Goal: Task Accomplishment & Management: Manage account settings

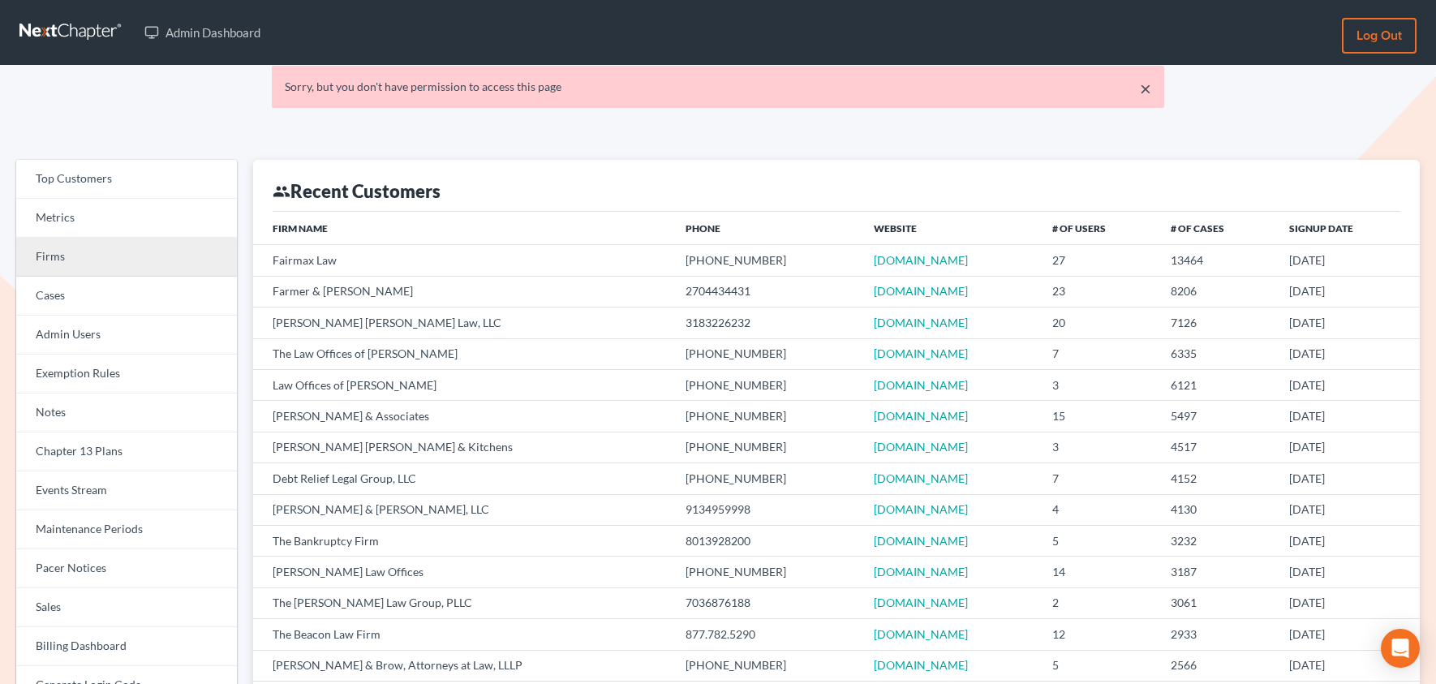
click at [68, 266] on link "Firms" at bounding box center [126, 257] width 221 height 39
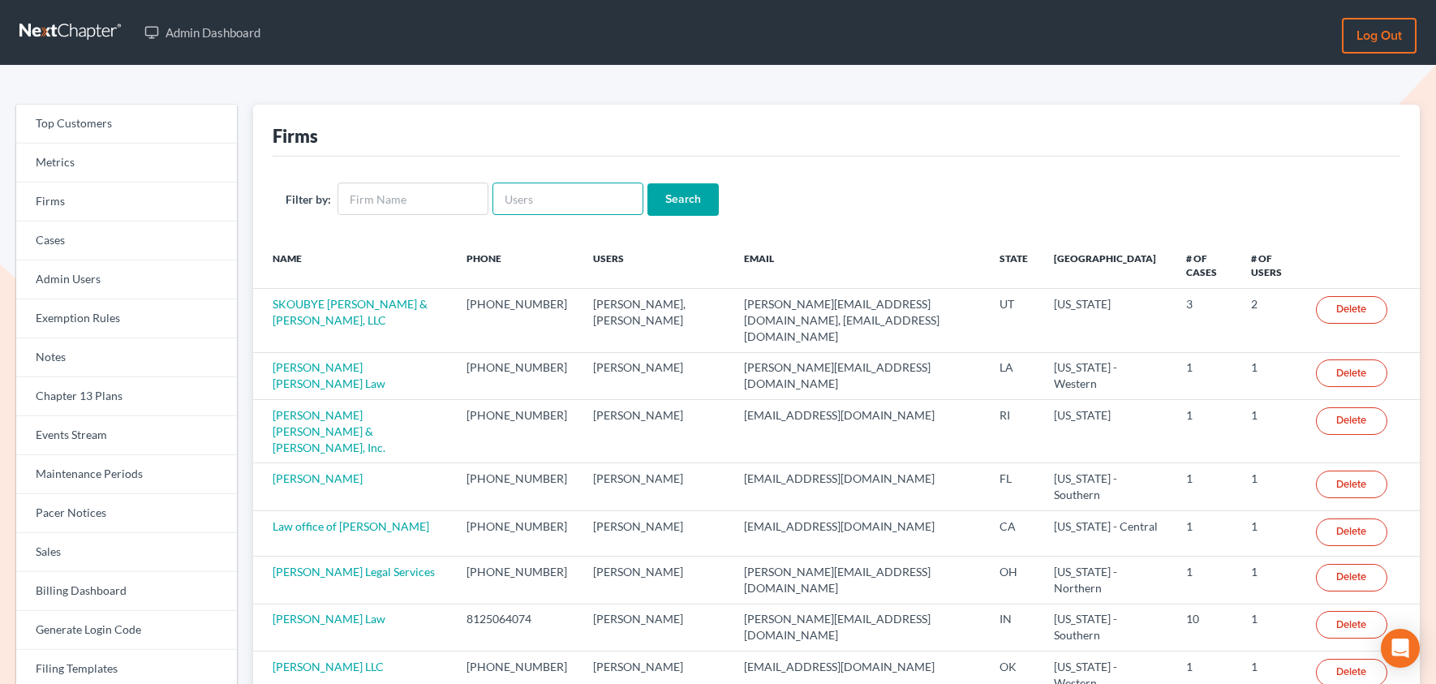
click at [571, 186] on input "text" at bounding box center [567, 198] width 151 height 32
paste input "[EMAIL_ADDRESS][DOMAIN_NAME]"
type input "[EMAIL_ADDRESS][DOMAIN_NAME]"
click at [694, 196] on input "Search" at bounding box center [682, 199] width 71 height 32
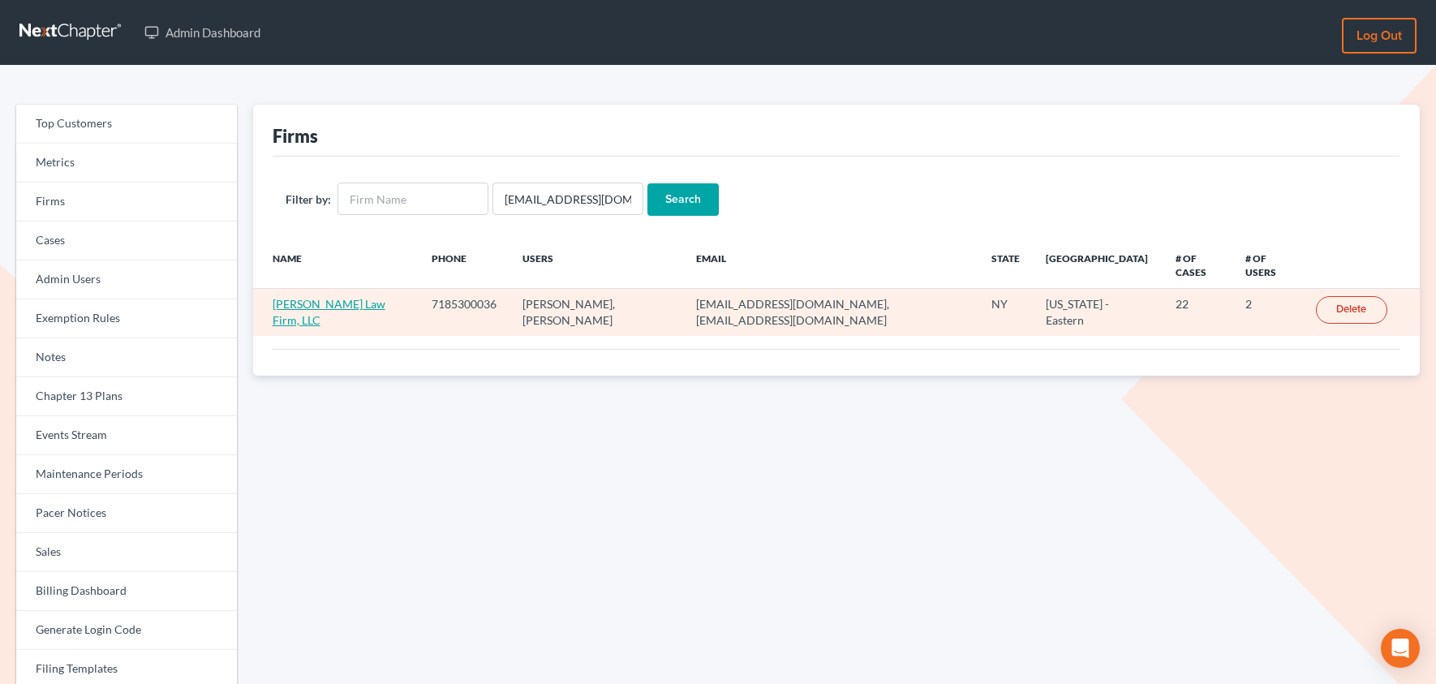
click at [320, 297] on link "Gulley Law Firm, LLC" at bounding box center [329, 312] width 113 height 30
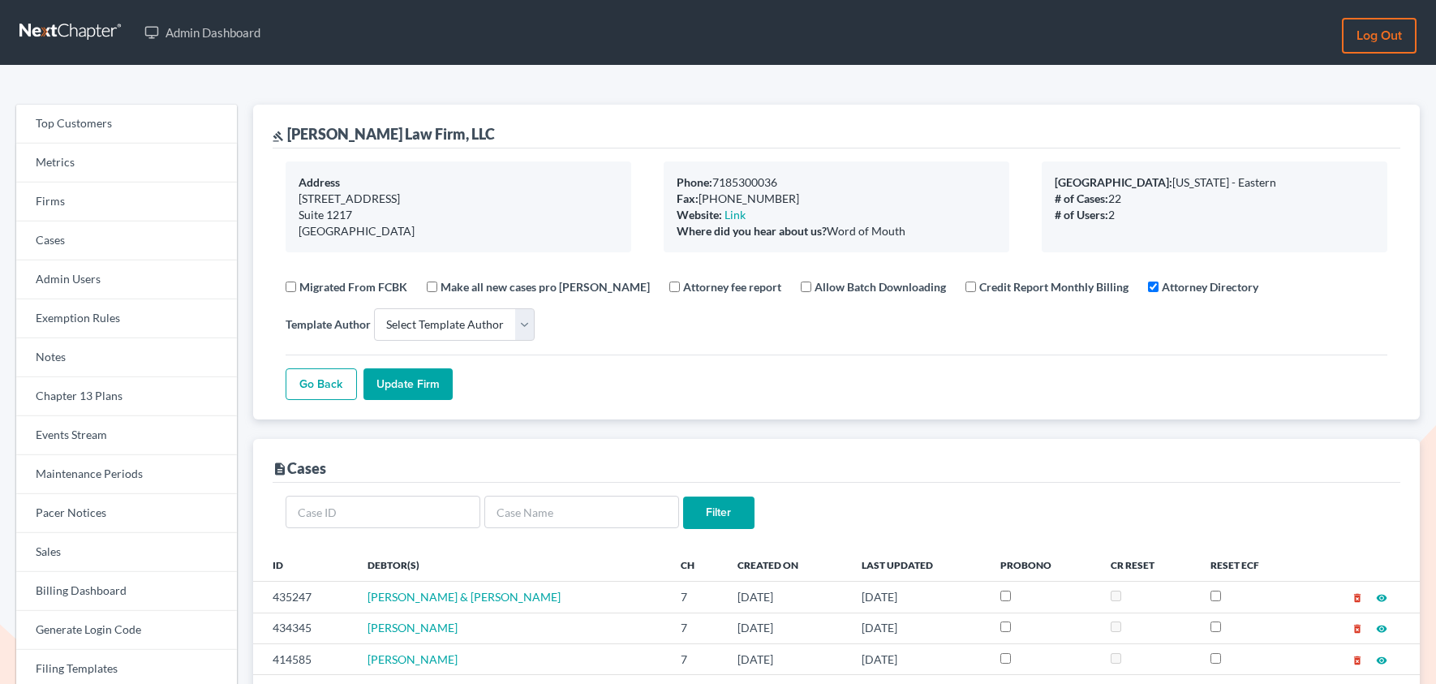
select select
drag, startPoint x: 427, startPoint y: 135, endPoint x: 290, endPoint y: 143, distance: 137.3
click at [290, 143] on div "gavel Gulley Law Firm, LLC" at bounding box center [836, 127] width 1127 height 44
copy div "[PERSON_NAME] Law Firm, LLC"
copy div "Gulley Law Firm, LLC"
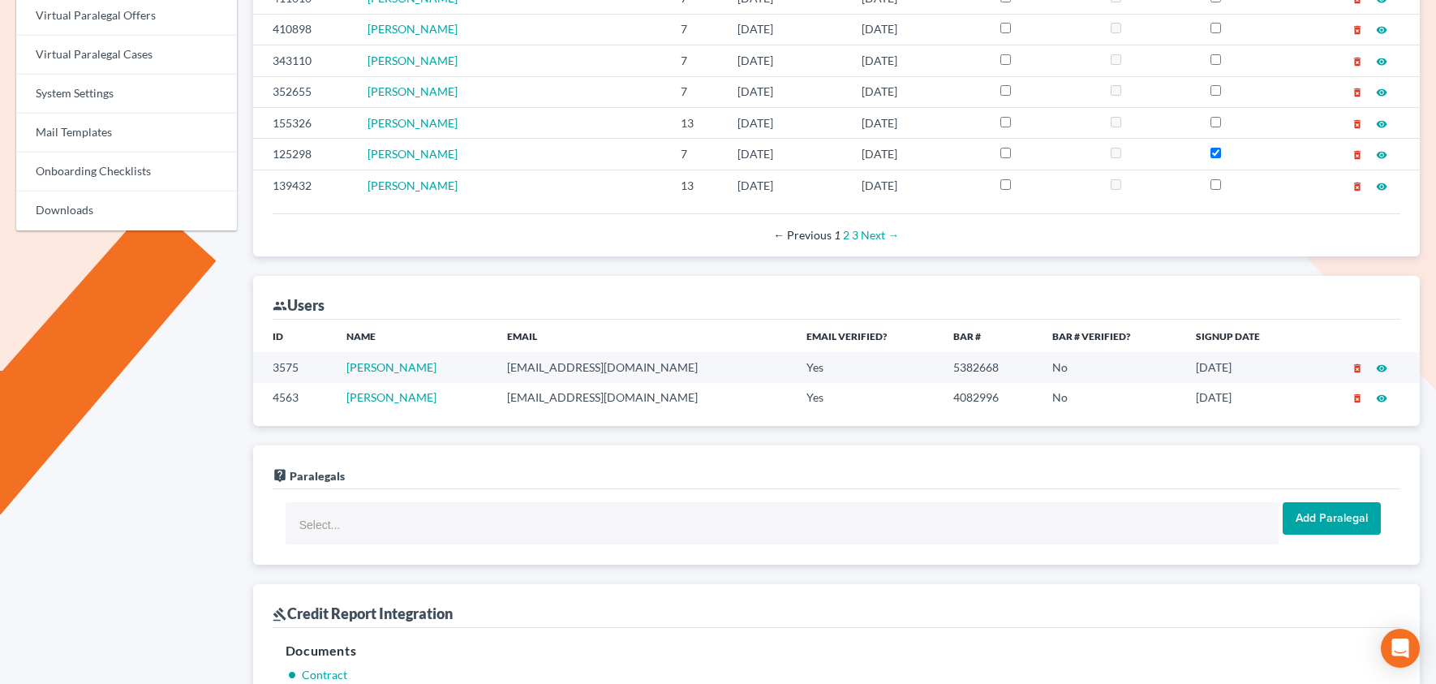
scroll to position [696, 0]
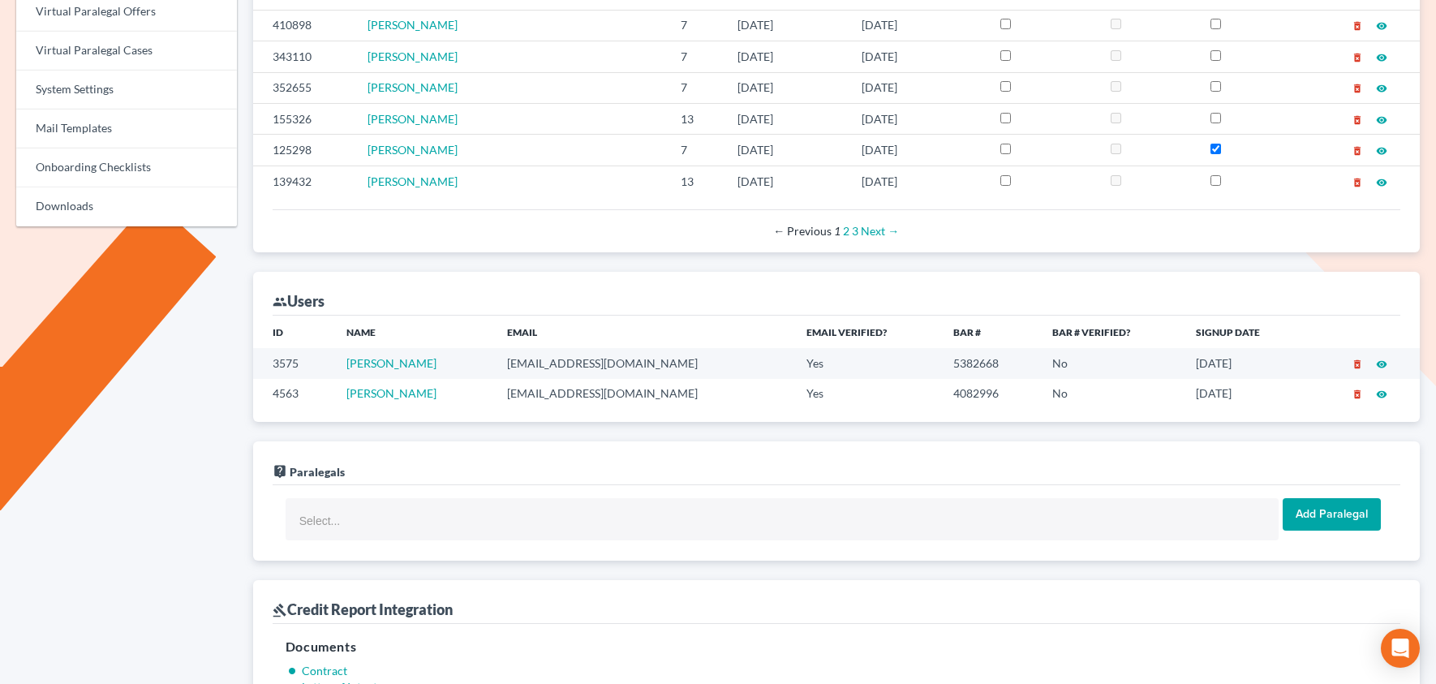
click at [546, 363] on td "gulleylaw@gmail.com" at bounding box center [643, 363] width 299 height 30
copy td "gulleylaw@gmail.com"
click at [546, 399] on td "gilmerlawfirmpllc@gmail.com" at bounding box center [643, 394] width 299 height 30
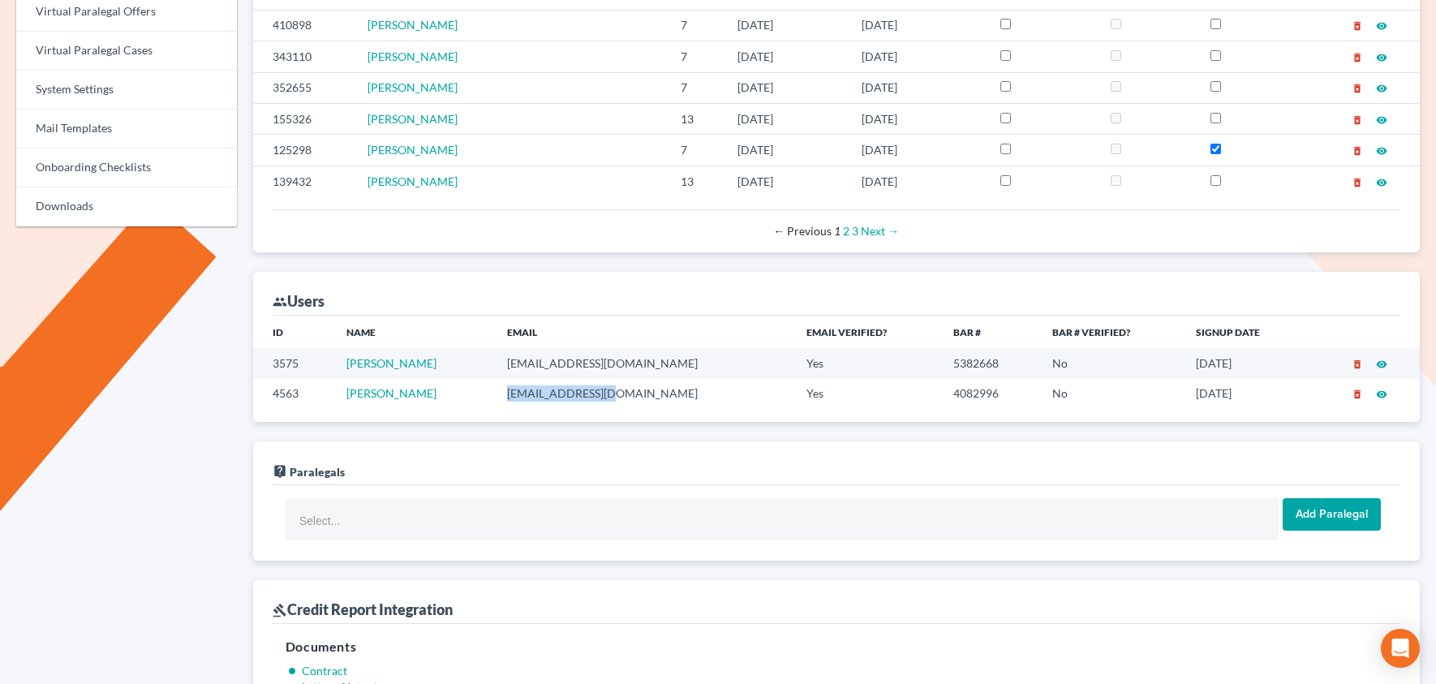
click at [546, 399] on td "gilmerlawfirmpllc@gmail.com" at bounding box center [643, 394] width 299 height 30
copy td "gilmerlawfirmpllc@gmail.com"
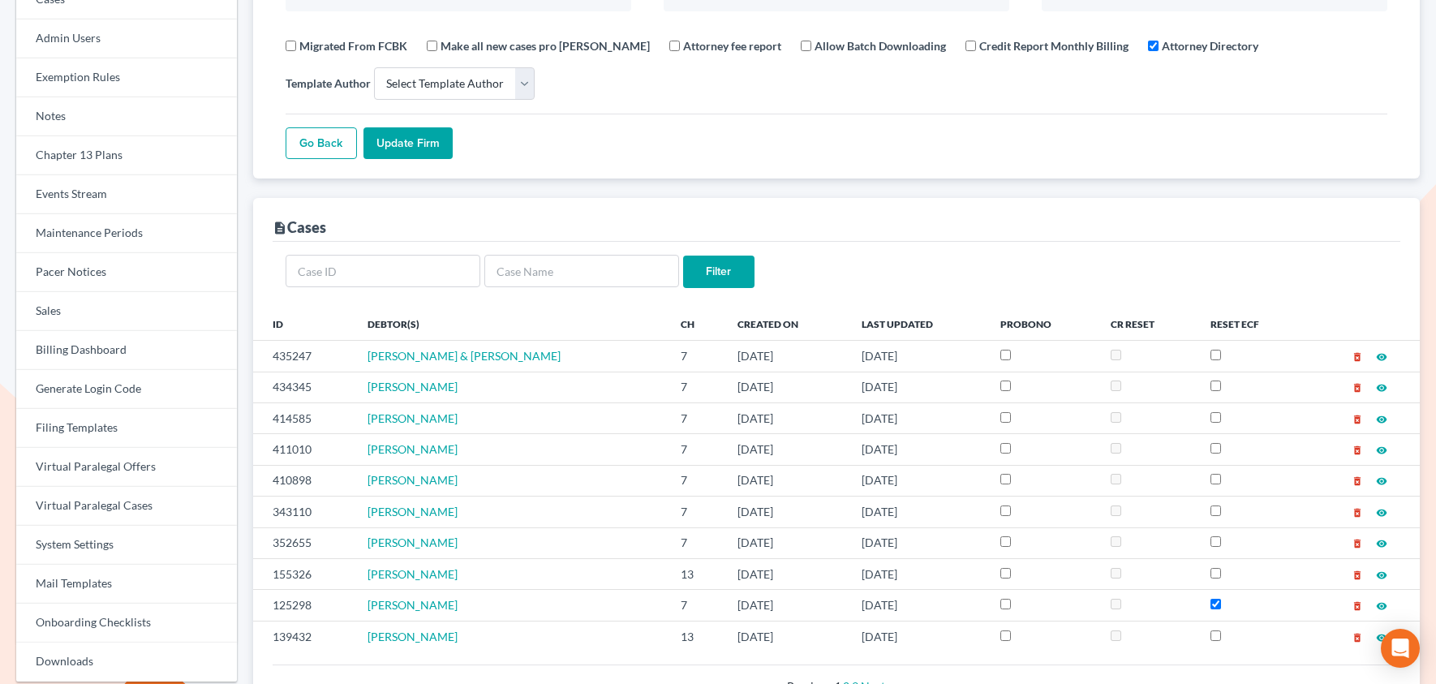
scroll to position [0, 0]
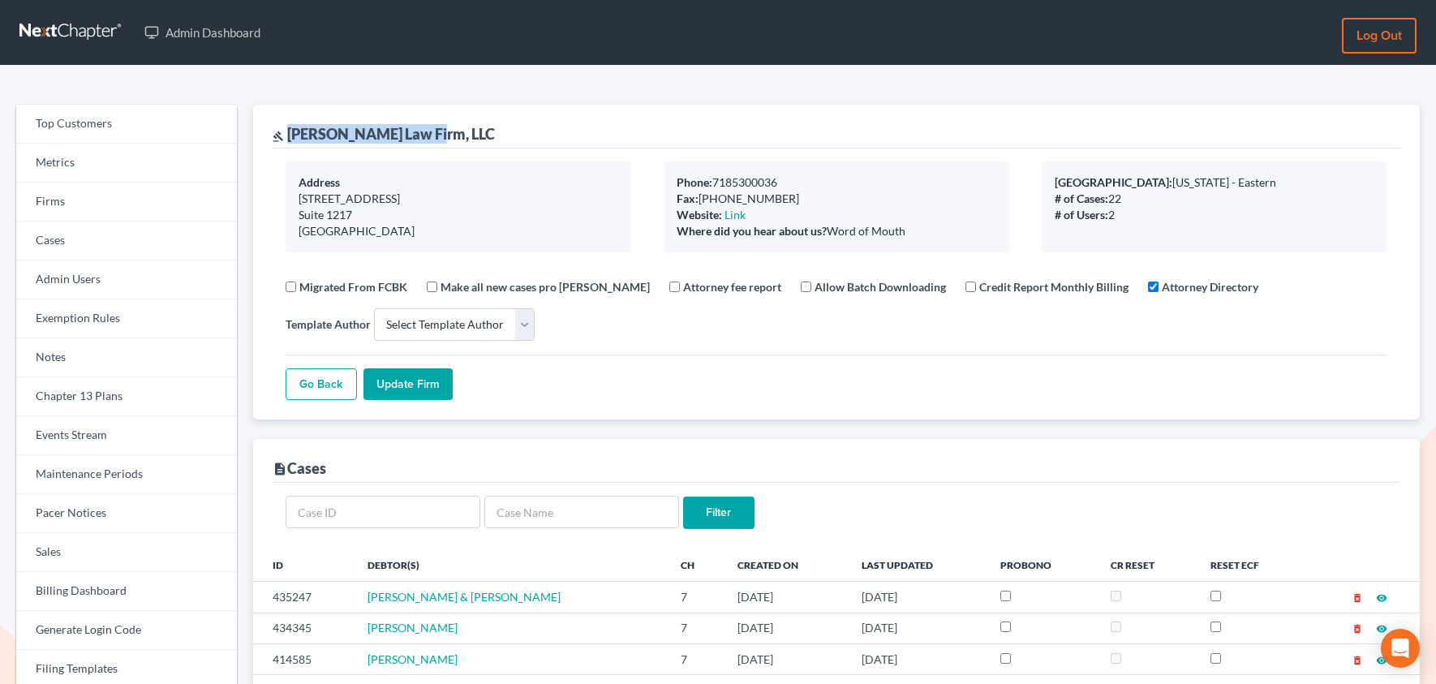
drag, startPoint x: 434, startPoint y: 131, endPoint x: 287, endPoint y: 129, distance: 146.8
click at [287, 129] on div "gavel Gulley Law Firm, LLC" at bounding box center [836, 127] width 1127 height 44
copy div "Gulley Law Firm, LLC"
click at [99, 204] on link "Firms" at bounding box center [126, 201] width 221 height 39
select select
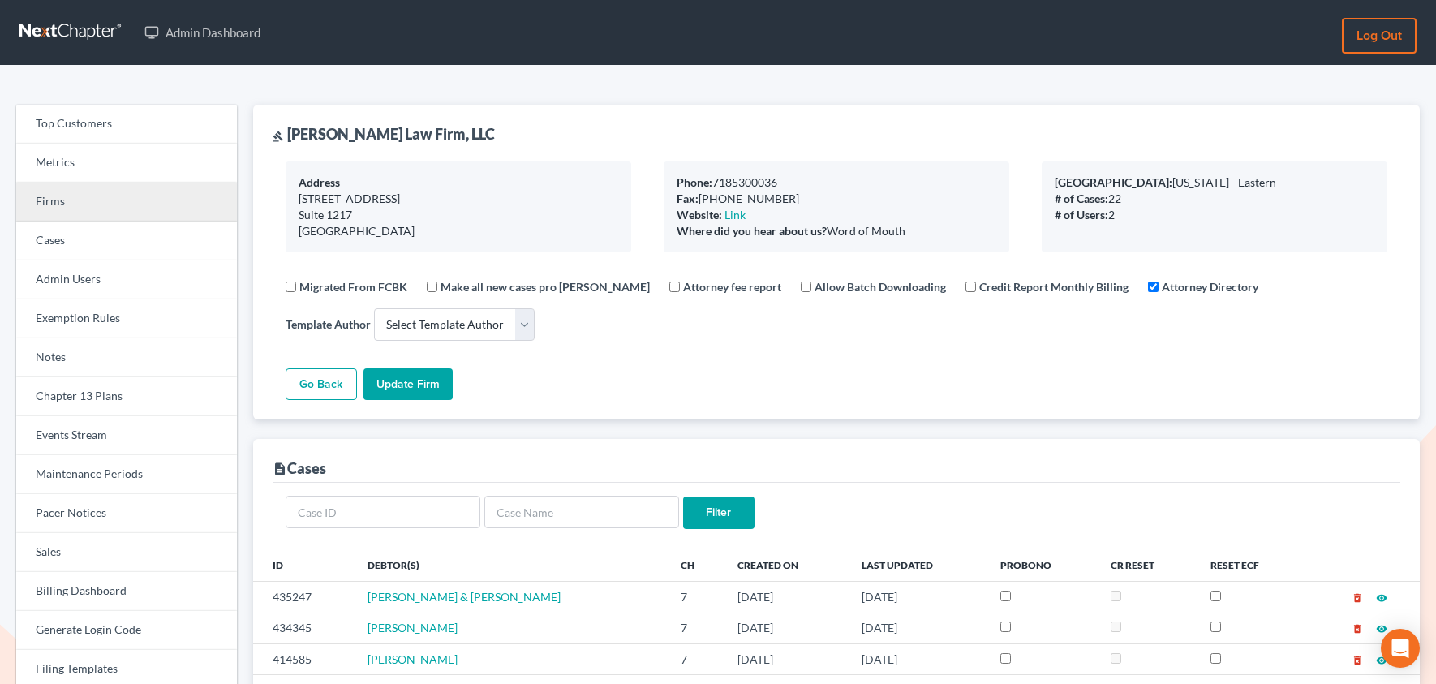
click at [84, 204] on link "Firms" at bounding box center [126, 201] width 221 height 39
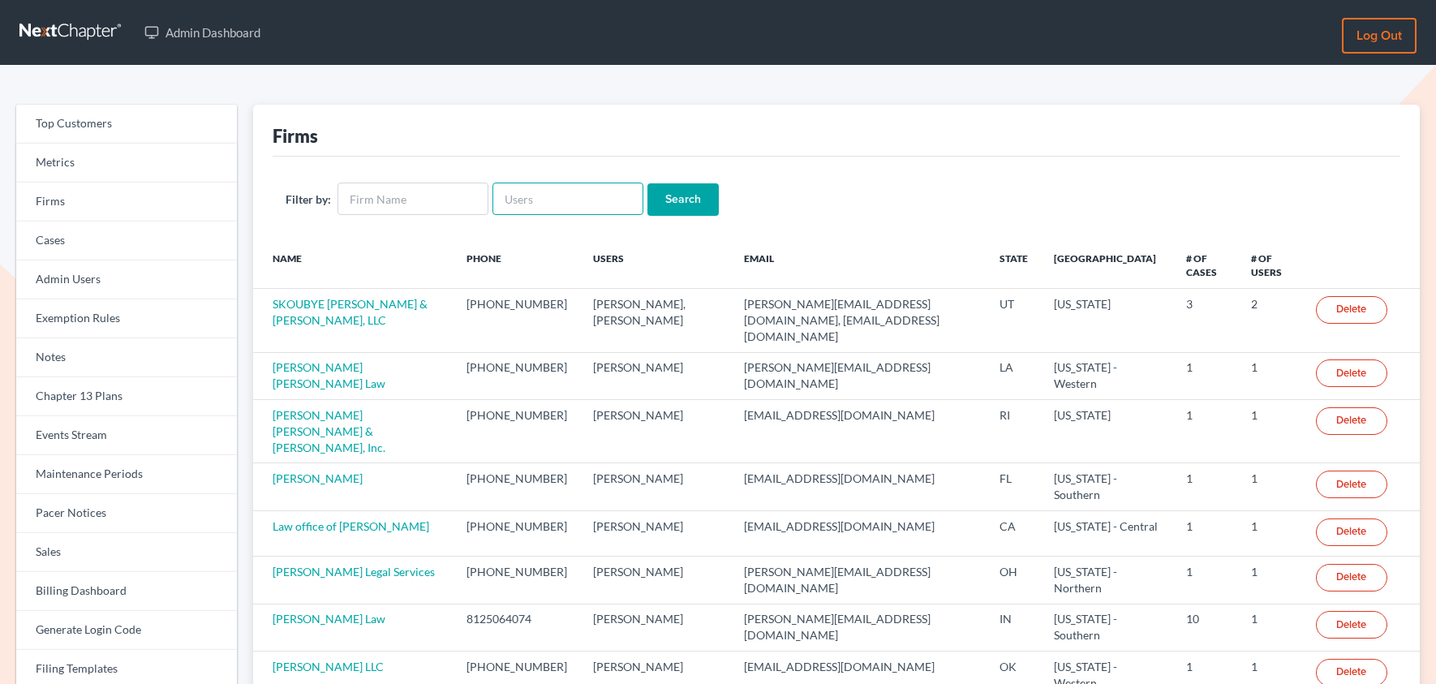
click at [589, 202] on input "text" at bounding box center [567, 198] width 151 height 32
paste input "[EMAIL_ADDRESS][DOMAIN_NAME]"
type input "[EMAIL_ADDRESS][DOMAIN_NAME]"
click at [647, 183] on input "Search" at bounding box center [682, 199] width 71 height 32
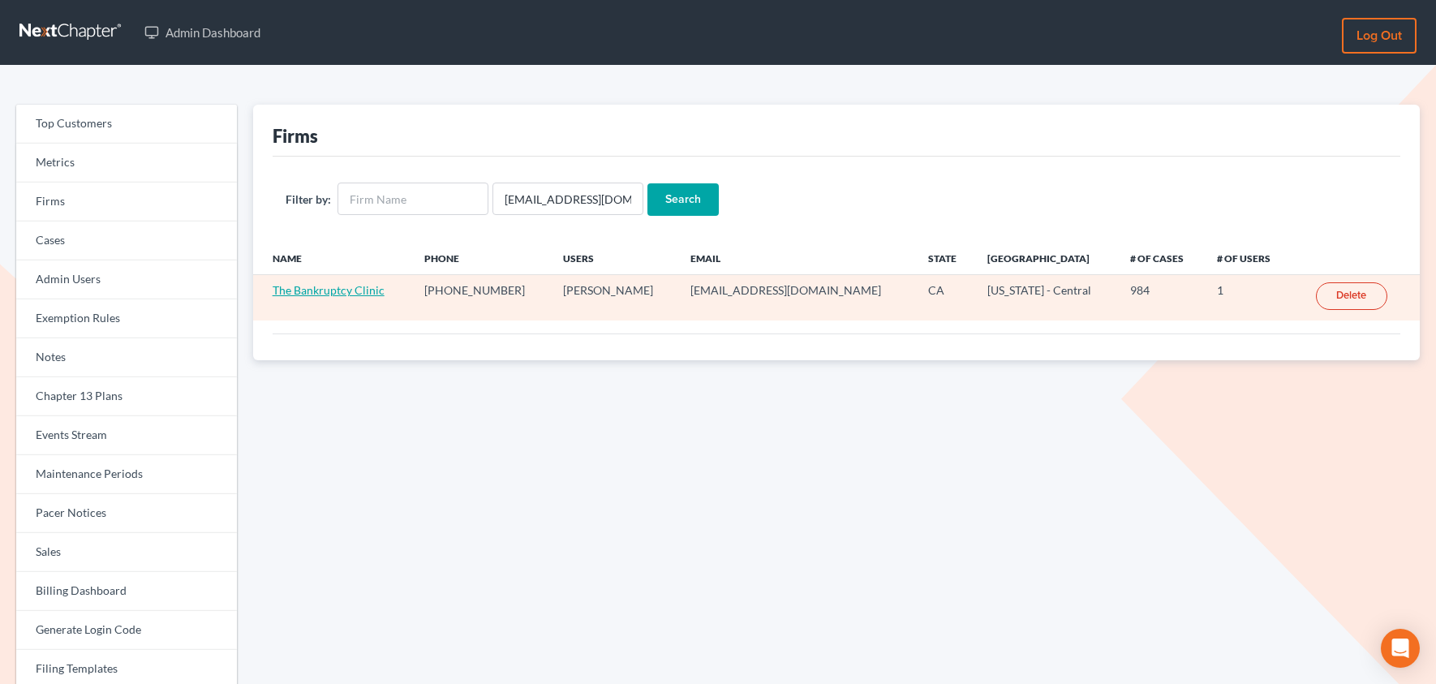
click at [326, 294] on link "The Bankruptcy Clinic" at bounding box center [329, 290] width 112 height 14
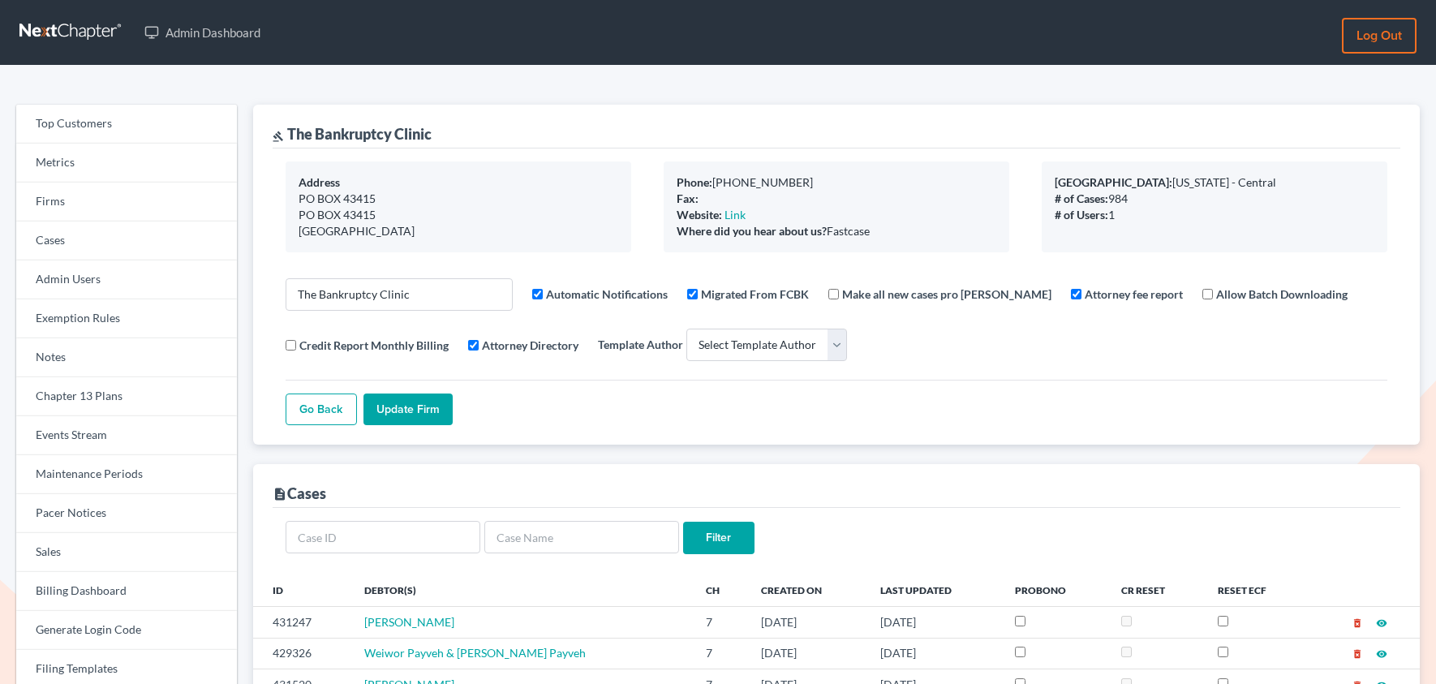
select select
click at [105, 200] on link "Firms" at bounding box center [126, 201] width 221 height 39
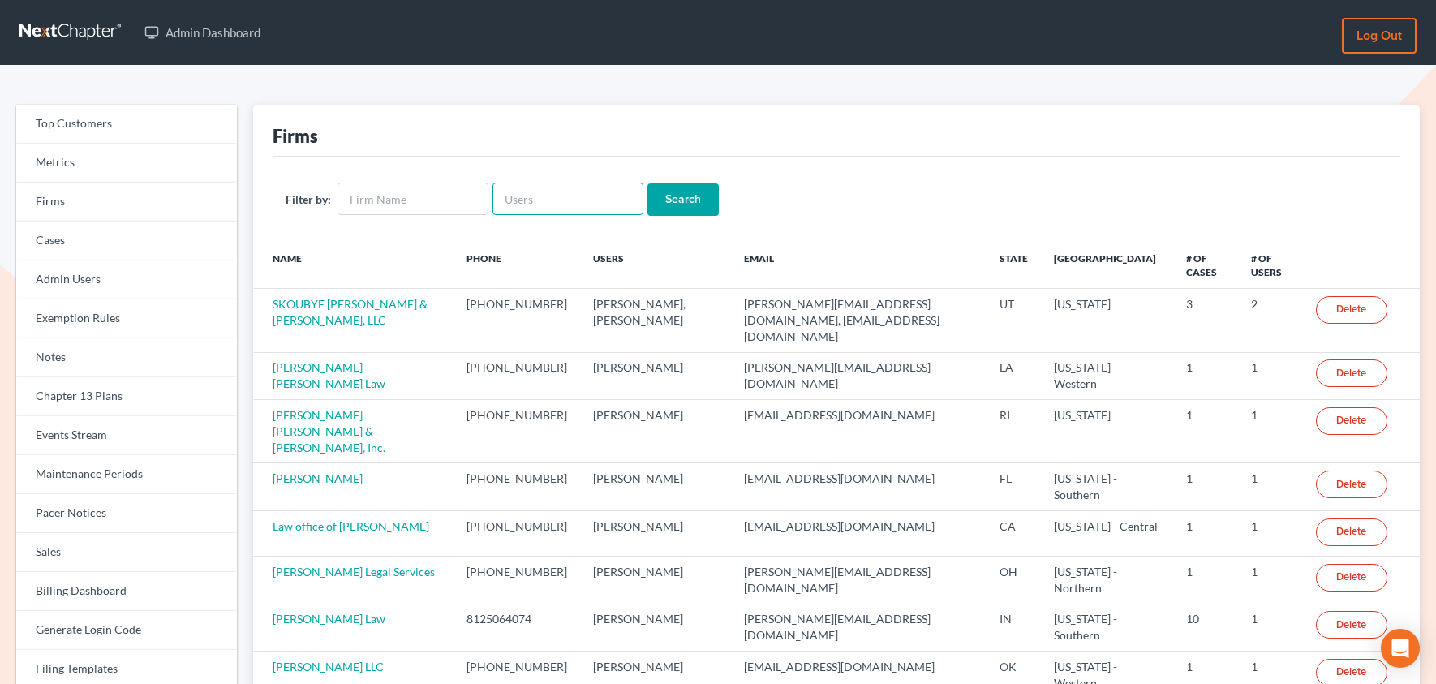
click at [529, 195] on input "text" at bounding box center [567, 198] width 151 height 32
paste input "[EMAIL_ADDRESS][DOMAIN_NAME]"
type input "[EMAIL_ADDRESS][DOMAIN_NAME]"
click at [662, 206] on input "Search" at bounding box center [682, 199] width 71 height 32
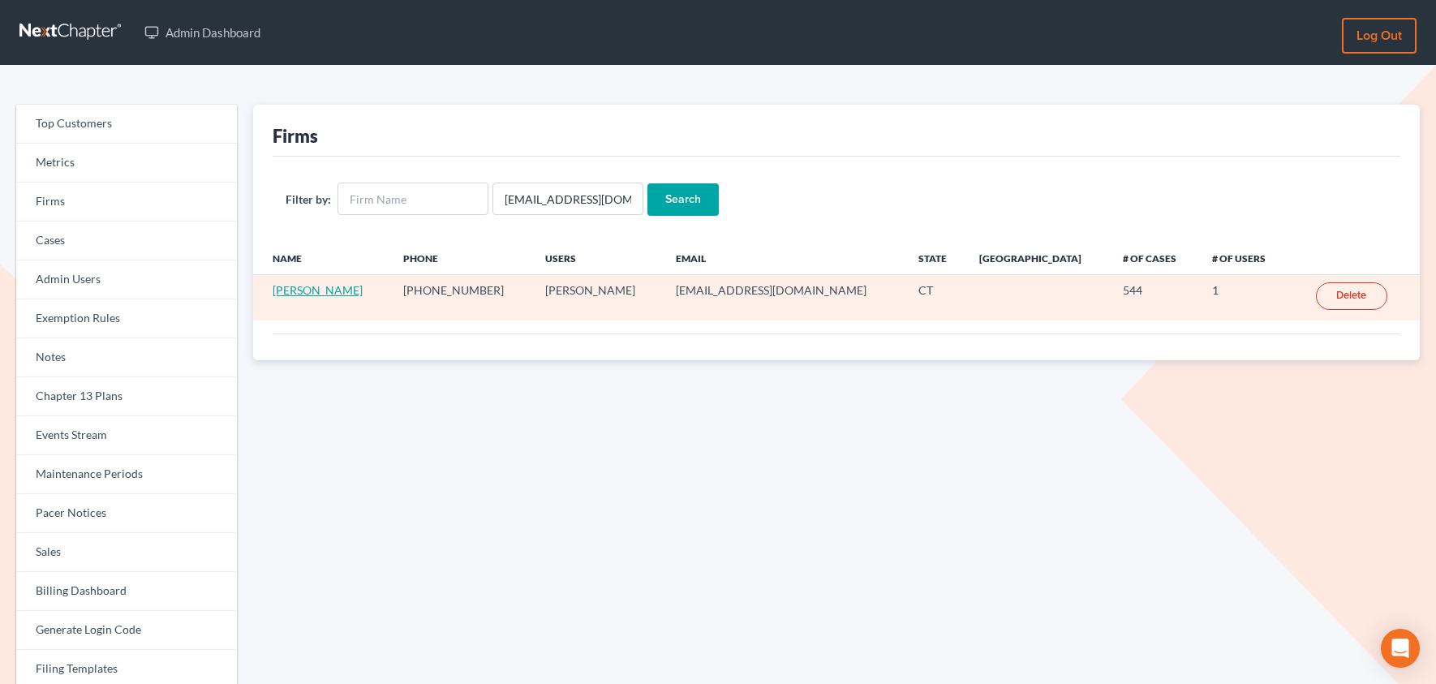
click at [333, 290] on link "[PERSON_NAME]" at bounding box center [318, 290] width 90 height 14
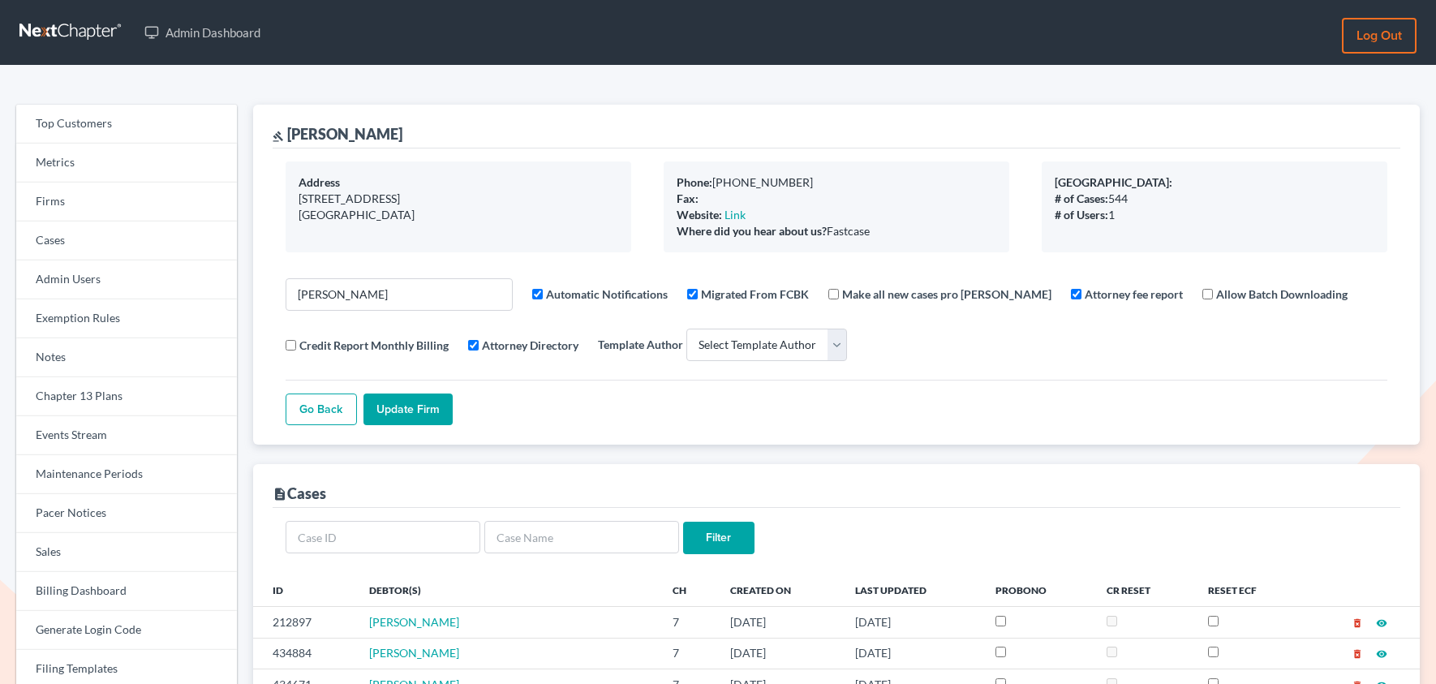
select select
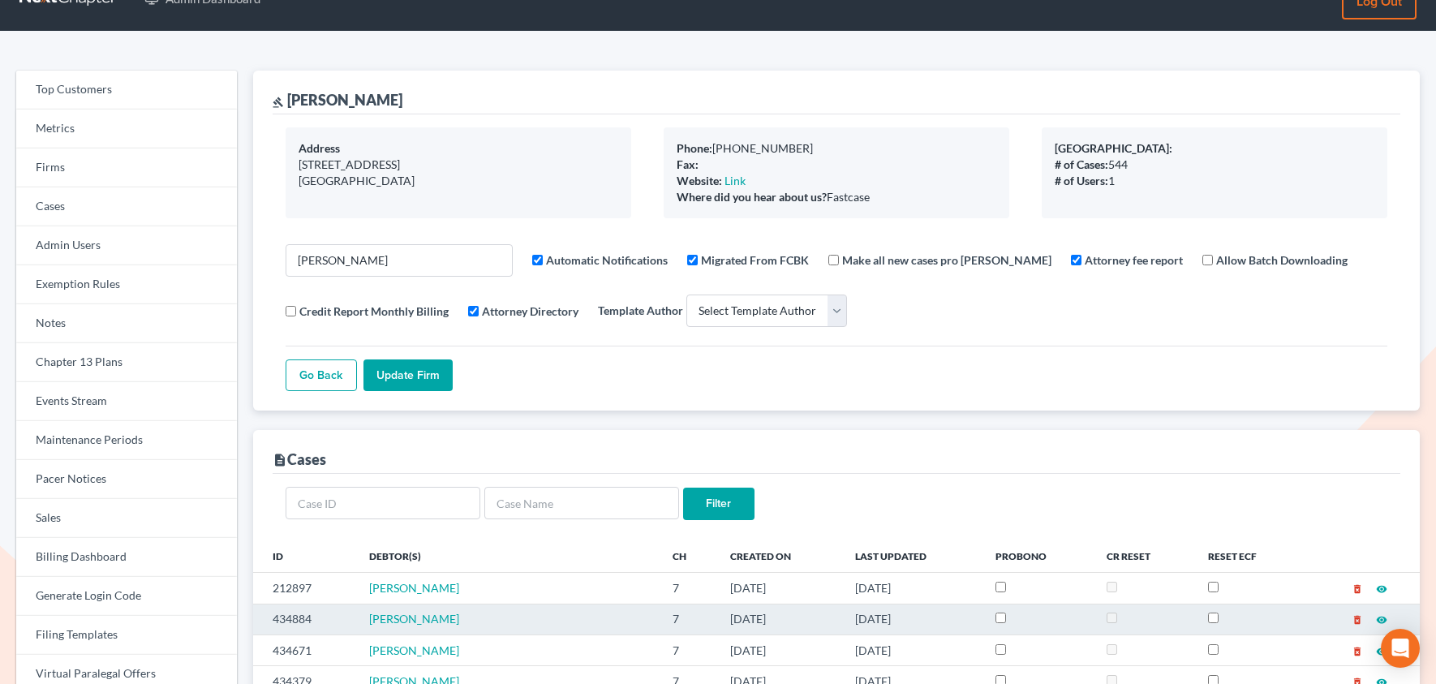
scroll to position [35, 0]
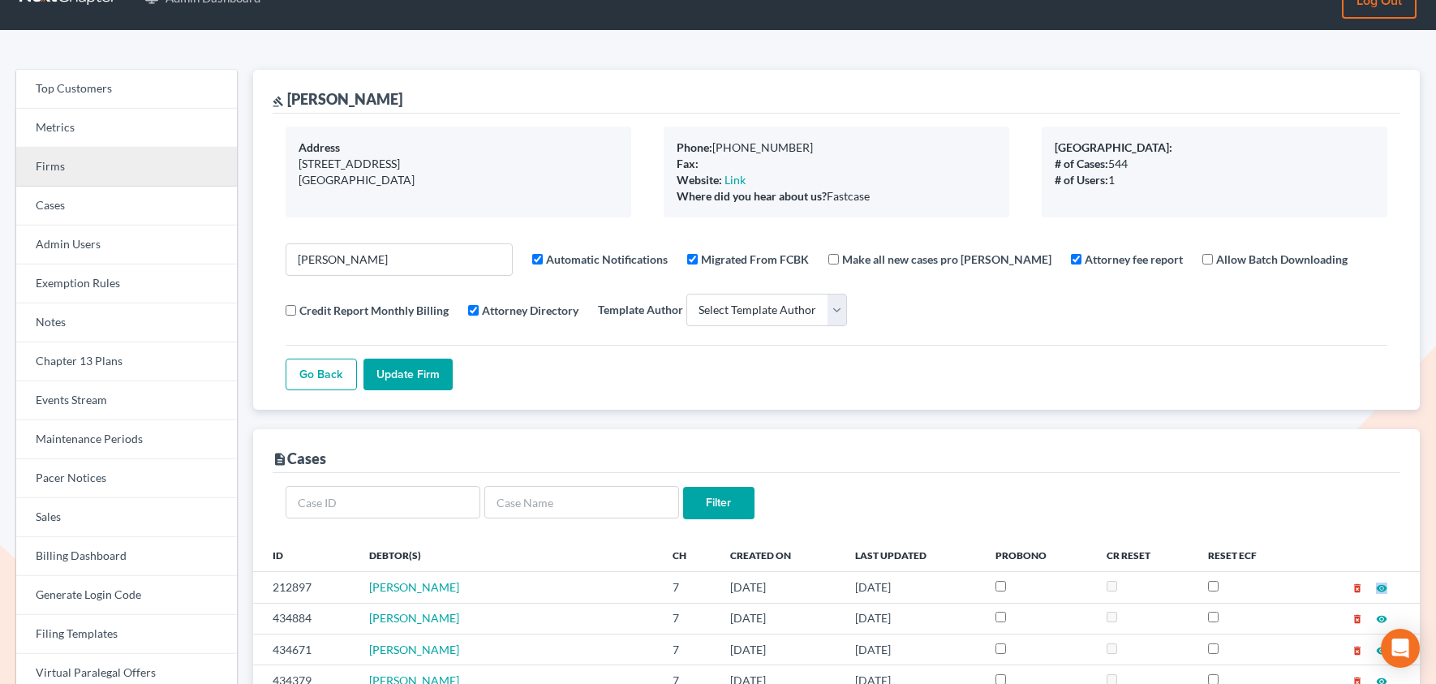
click at [80, 170] on link "Firms" at bounding box center [126, 167] width 221 height 39
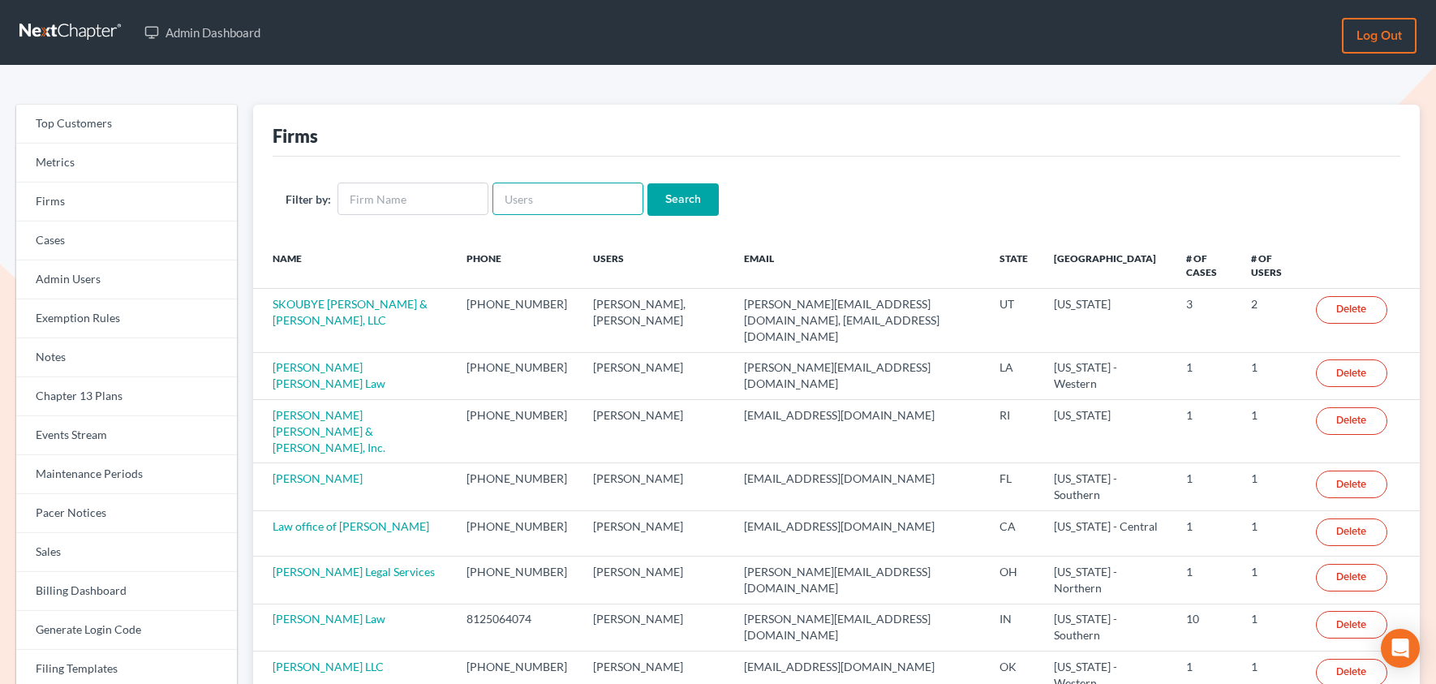
click at [526, 200] on input "text" at bounding box center [567, 198] width 151 height 32
paste input "[EMAIL_ADDRESS][DOMAIN_NAME]"
type input "[EMAIL_ADDRESS][DOMAIN_NAME]"
click at [647, 183] on input "Search" at bounding box center [682, 199] width 71 height 32
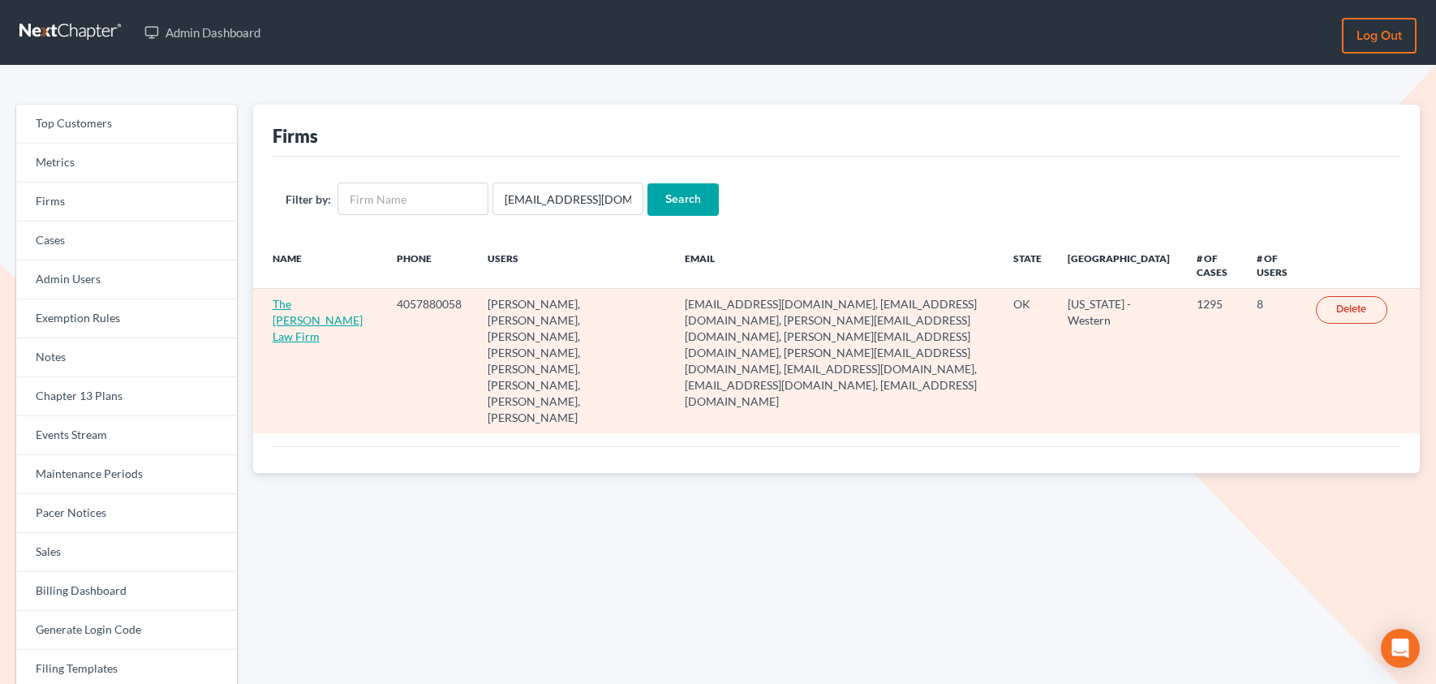
click at [284, 320] on link "The [PERSON_NAME] Law Firm" at bounding box center [318, 320] width 90 height 46
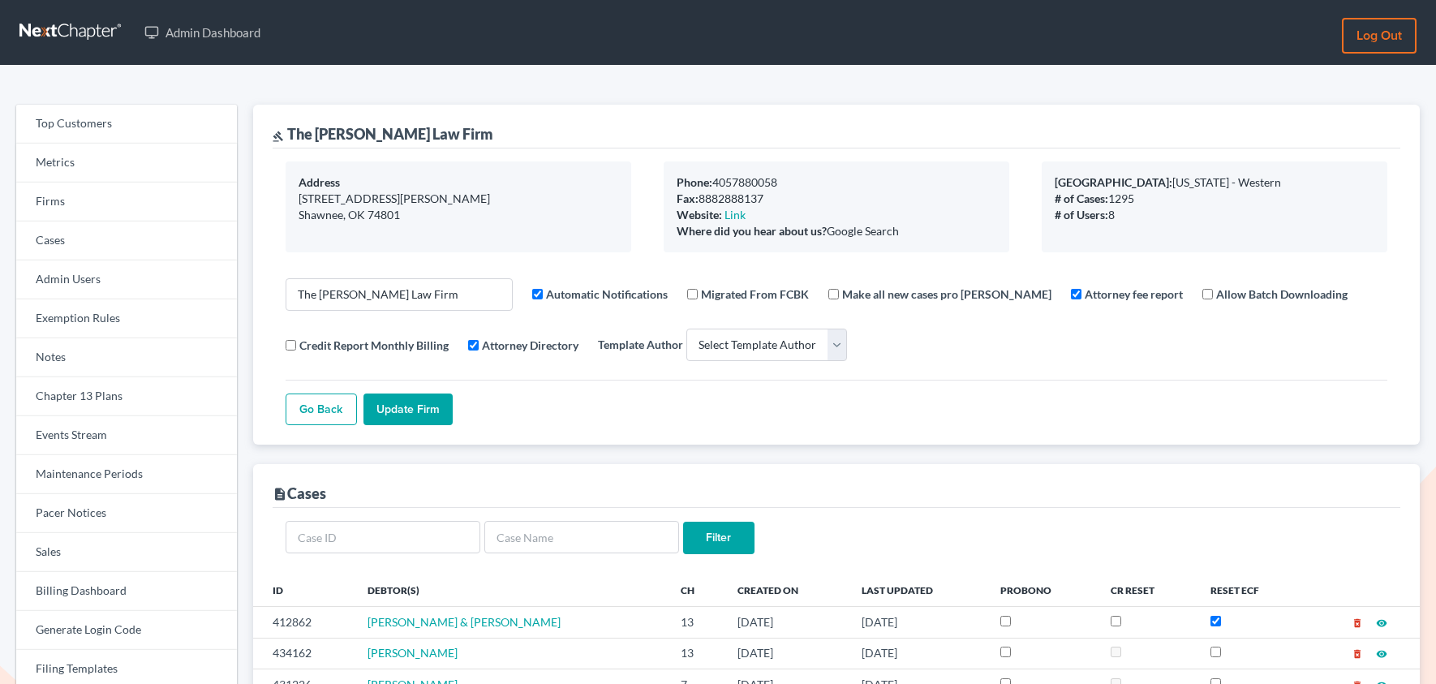
select select
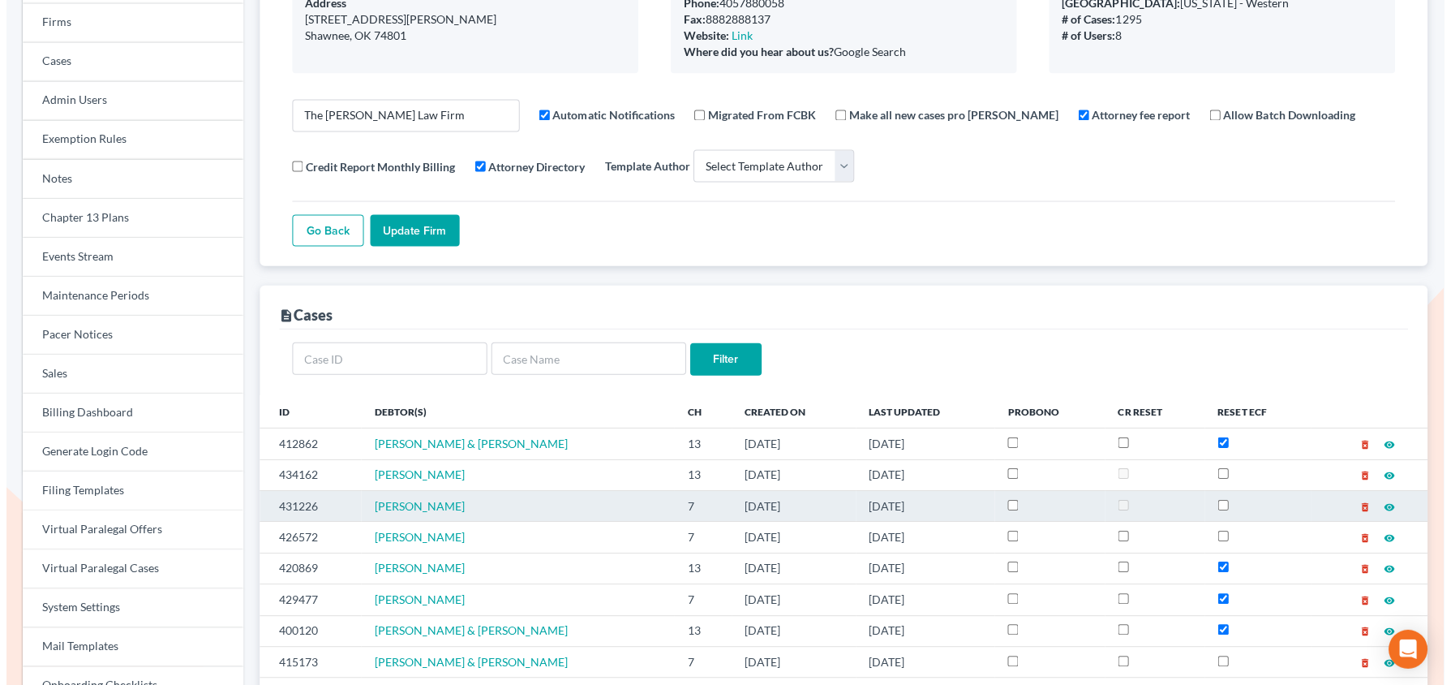
scroll to position [183, 0]
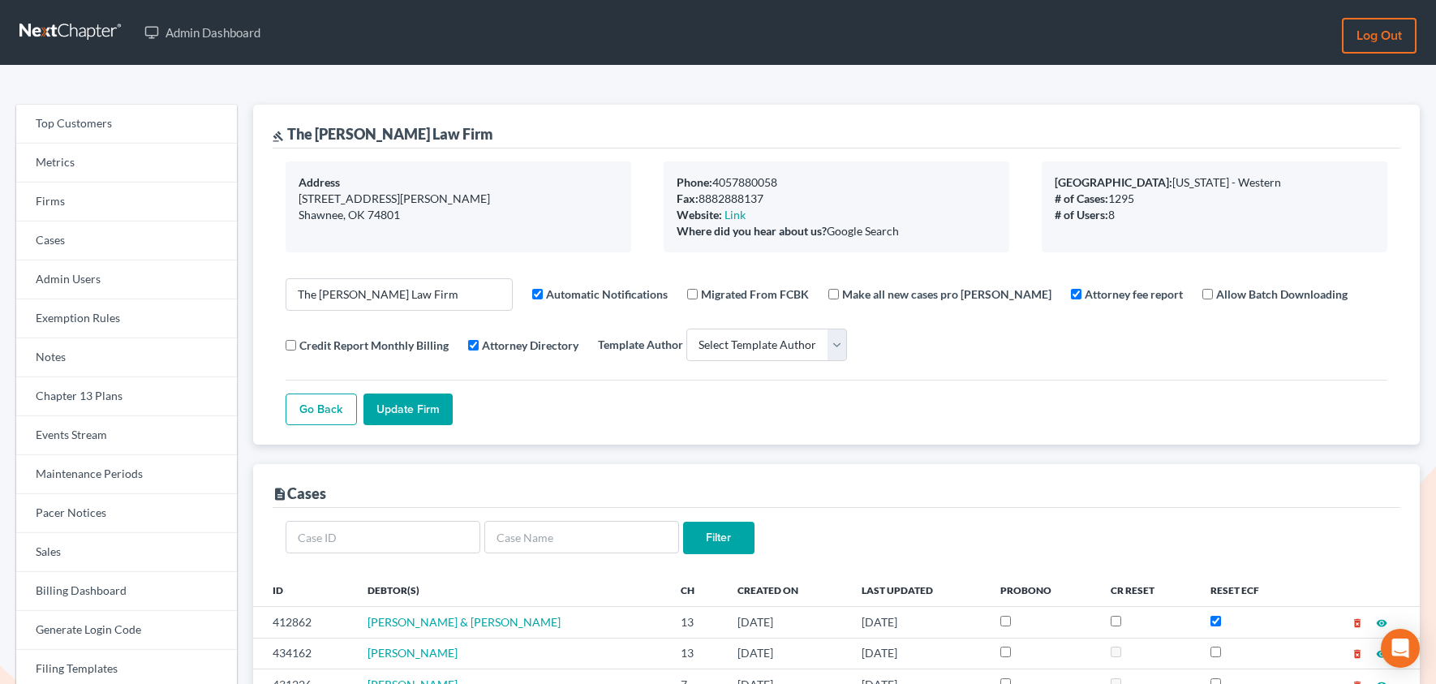
select select
click at [88, 444] on link "Events Stream" at bounding box center [126, 435] width 221 height 39
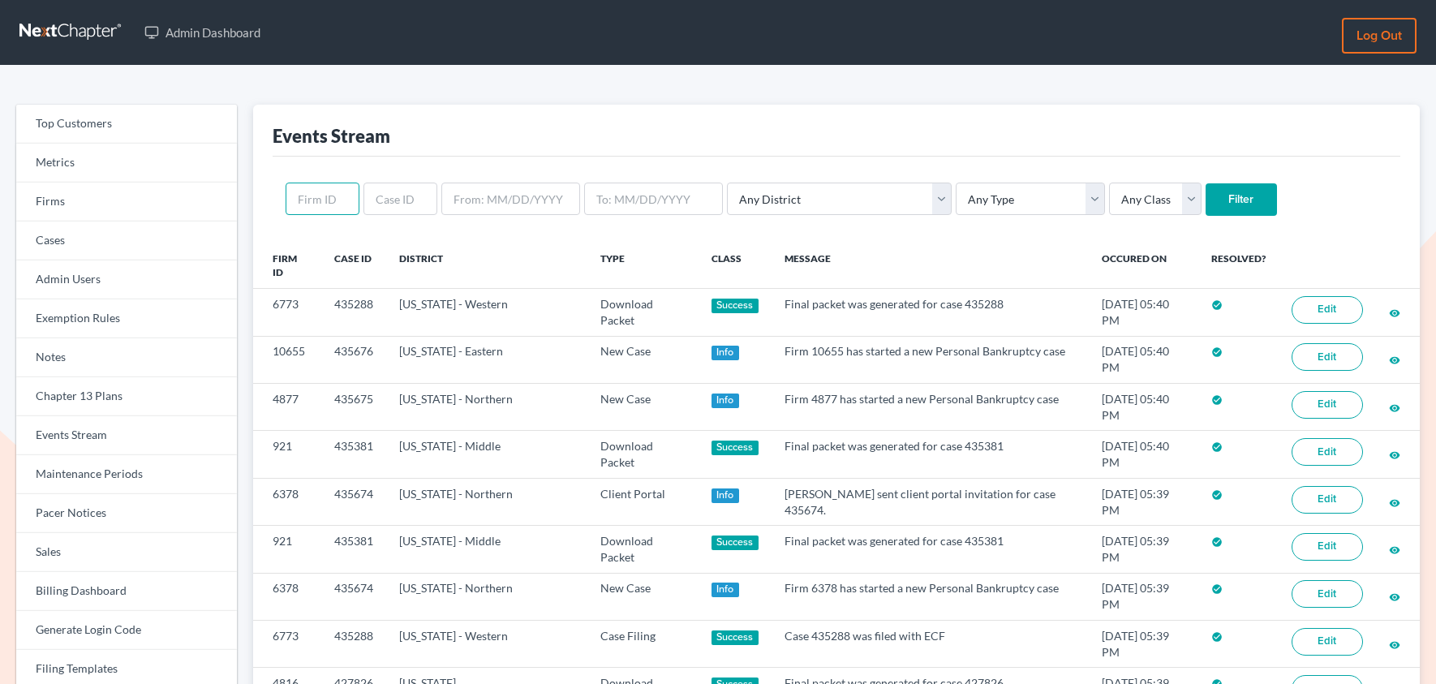
click at [299, 201] on input "text" at bounding box center [322, 198] width 74 height 32
paste input "2892"
type input "2892"
click at [1205, 183] on input "Filter" at bounding box center [1240, 199] width 71 height 32
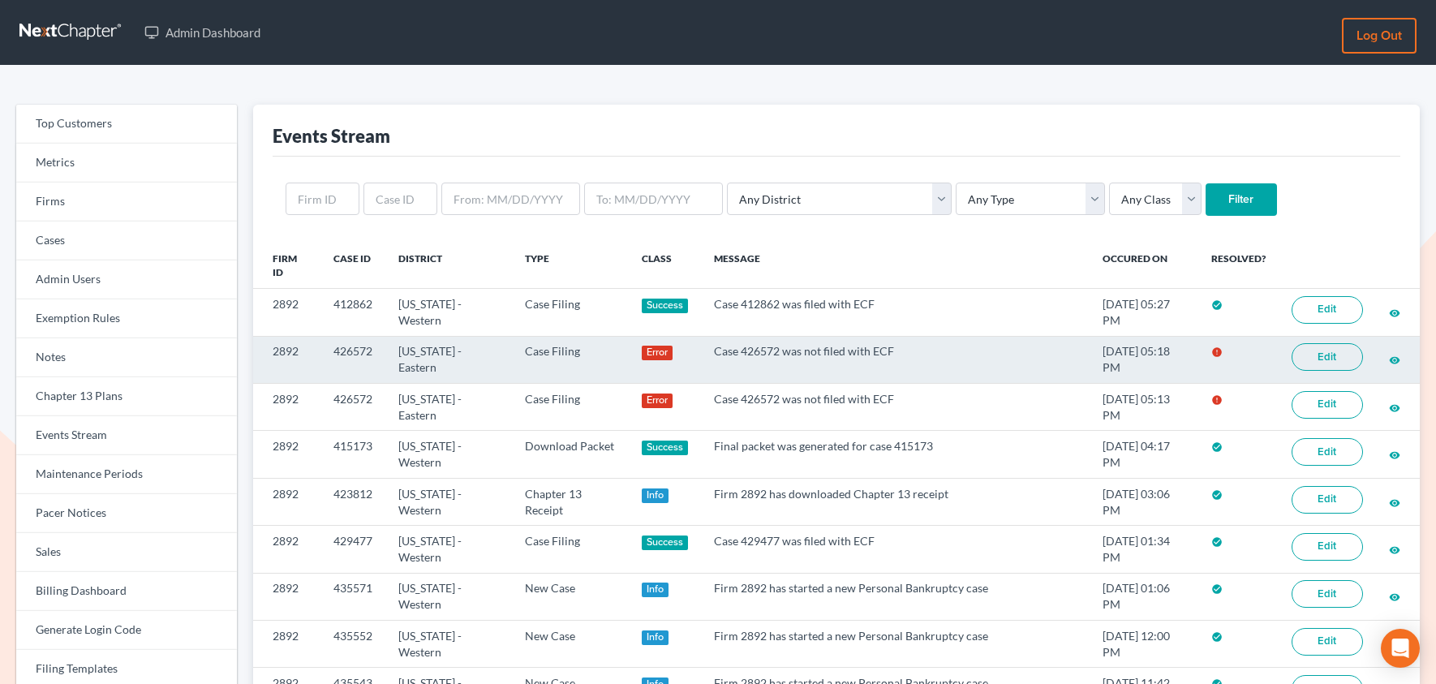
click at [355, 354] on td "426572" at bounding box center [352, 359] width 65 height 47
copy td "426572"
click at [1311, 350] on link "Edit" at bounding box center [1326, 357] width 71 height 28
